Goal: Information Seeking & Learning: Check status

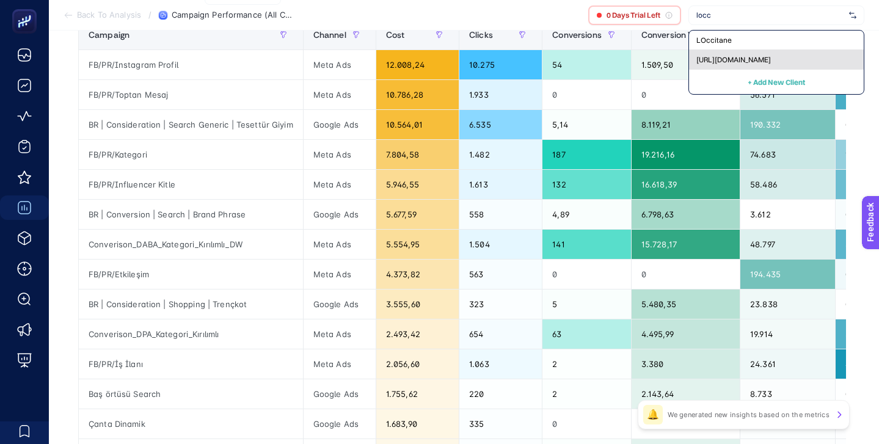
type input "locc"
click at [758, 54] on div "[URL][DOMAIN_NAME]" at bounding box center [776, 60] width 175 height 20
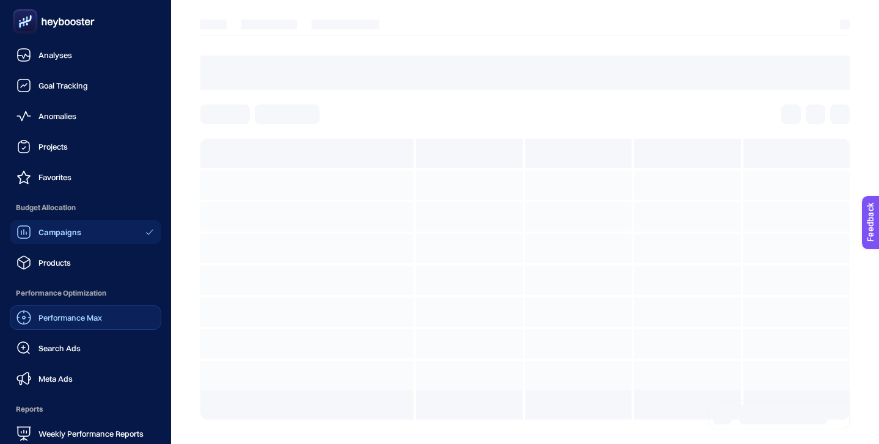
scroll to position [119, 0]
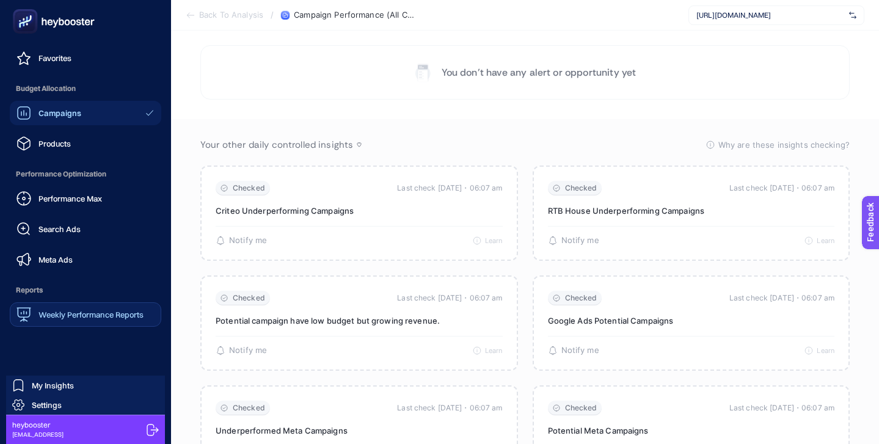
click at [93, 319] on span "Weekly Performance Reports" at bounding box center [90, 315] width 105 height 10
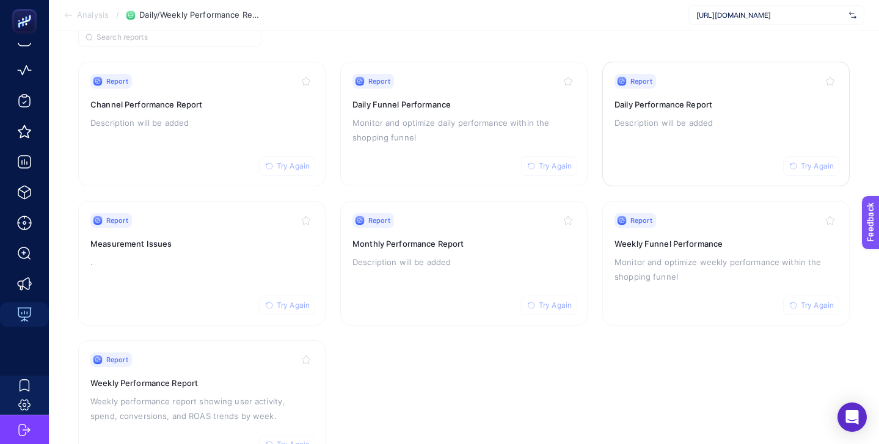
scroll to position [46, 0]
click at [703, 132] on div "Report Try Again Daily Performance Report Description will be added" at bounding box center [725, 124] width 223 height 100
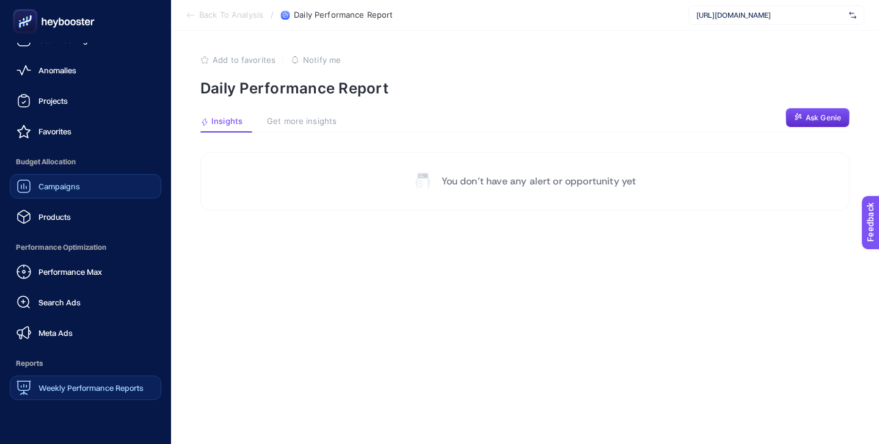
click at [75, 184] on span "Campaigns" at bounding box center [59, 186] width 42 height 10
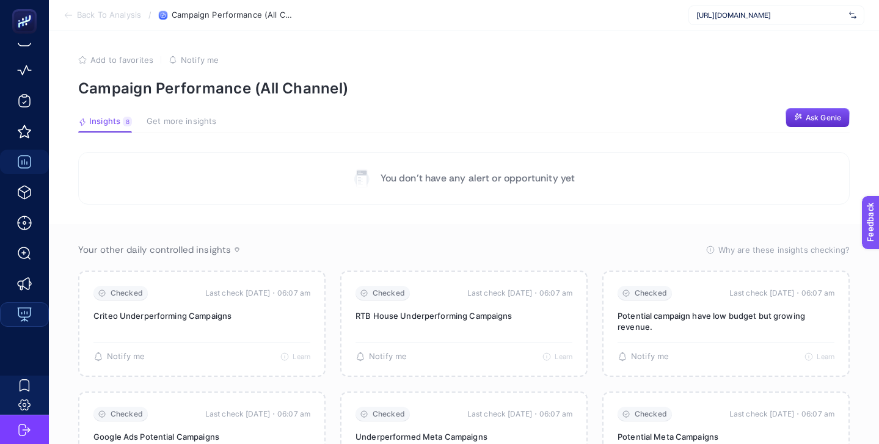
click at [768, 16] on span "[URL][DOMAIN_NAME]" at bounding box center [770, 15] width 148 height 10
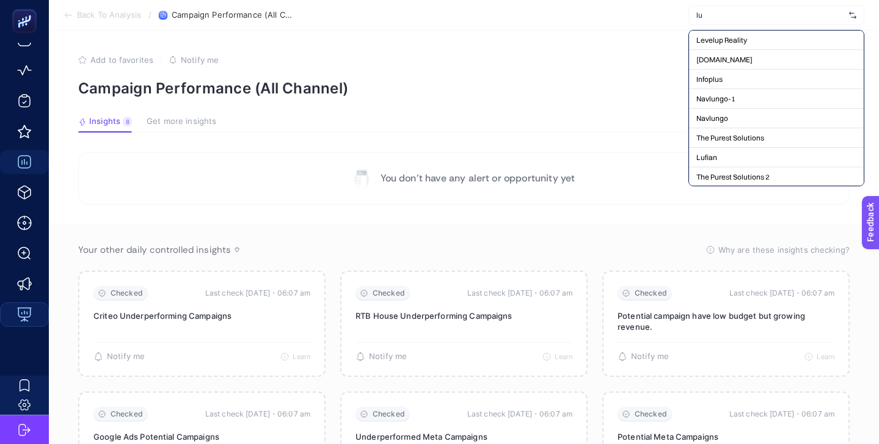
type input "l"
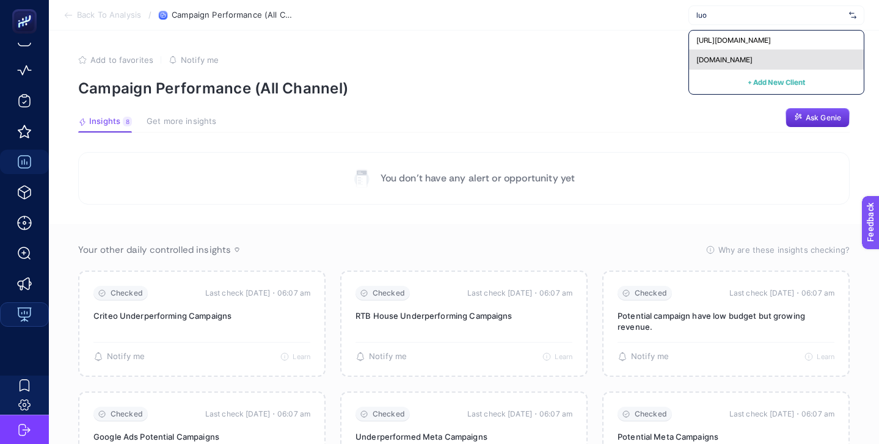
type input "luo"
click at [764, 57] on div "[DOMAIN_NAME]" at bounding box center [776, 60] width 175 height 20
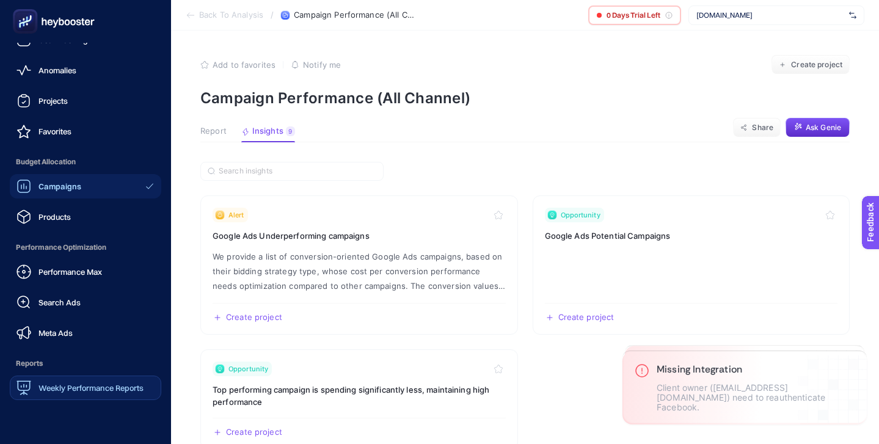
scroll to position [119, 0]
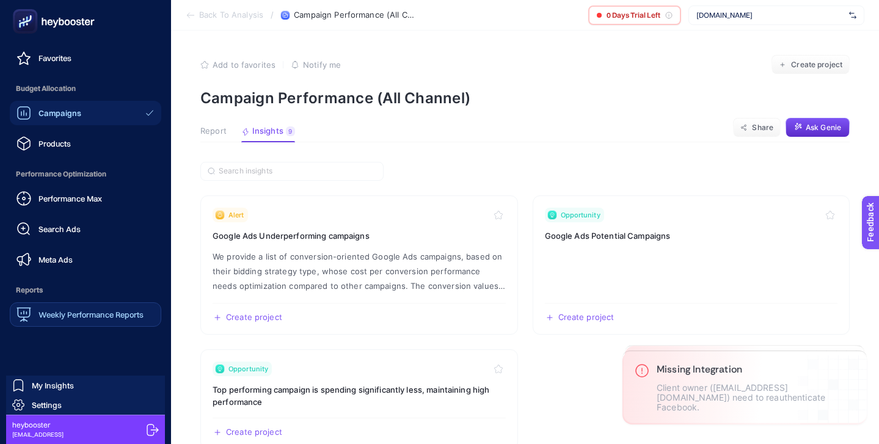
click at [101, 311] on span "Weekly Performance Reports" at bounding box center [90, 315] width 105 height 10
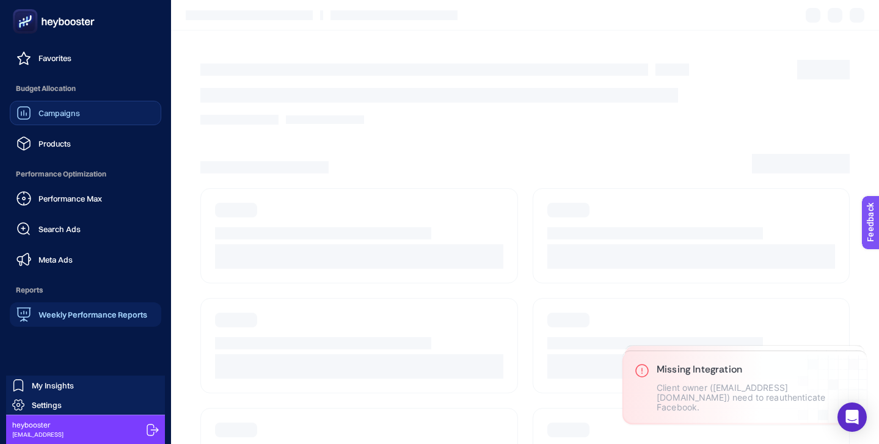
scroll to position [46, 0]
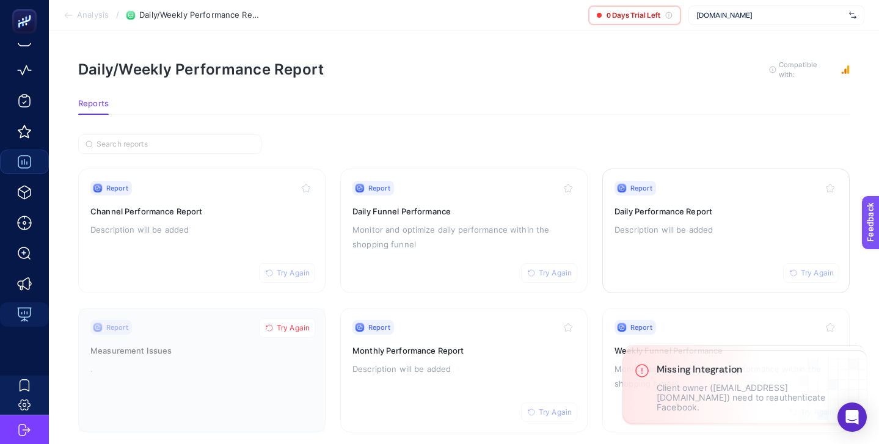
click at [719, 184] on div "Report Try Again" at bounding box center [725, 188] width 223 height 15
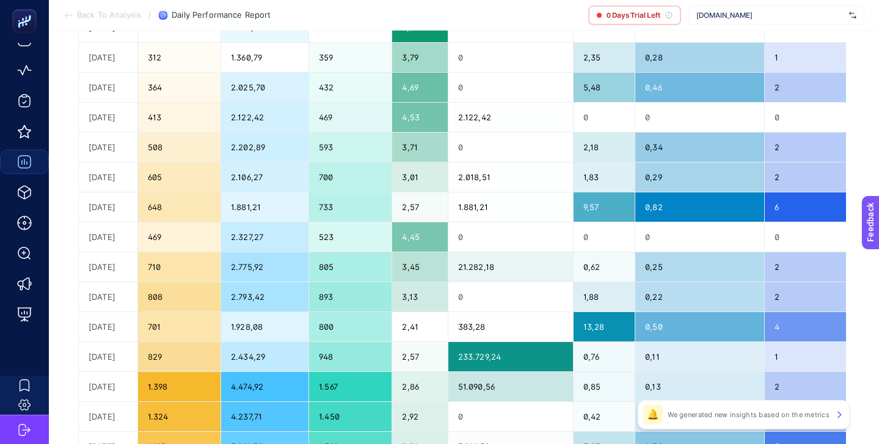
scroll to position [234, 0]
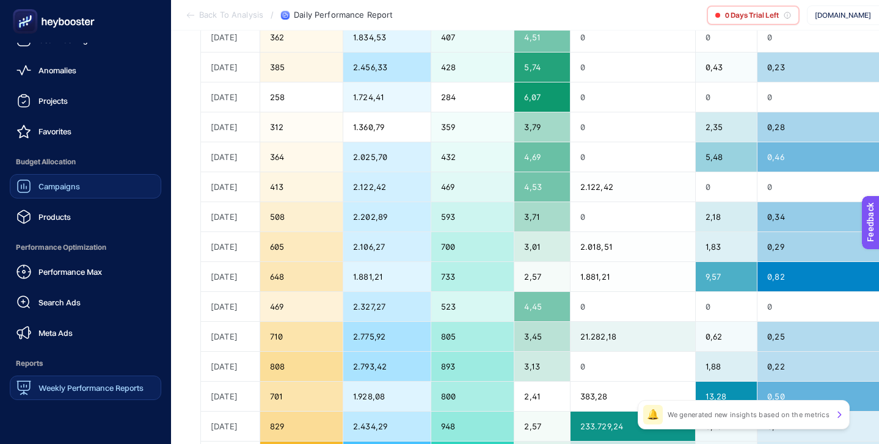
click at [90, 394] on div "Weekly Performance Reports" at bounding box center [79, 387] width 127 height 15
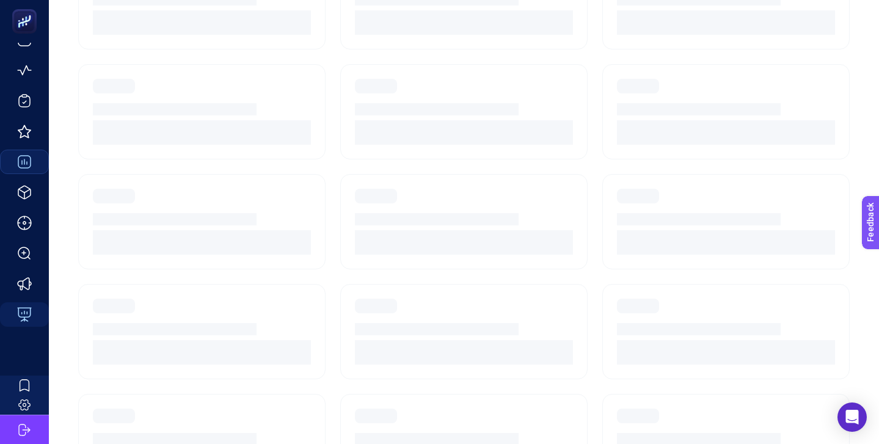
scroll to position [155, 0]
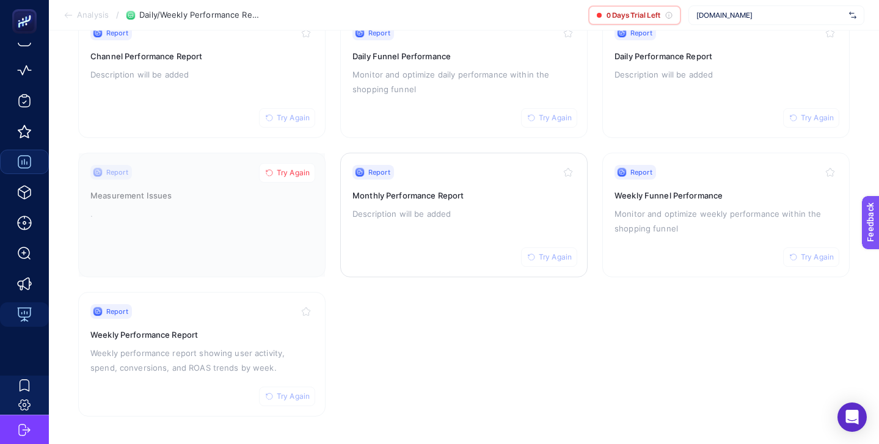
click at [477, 189] on h3 "Monthly Performance Report" at bounding box center [463, 195] width 223 height 12
